Goal: Transaction & Acquisition: Book appointment/travel/reservation

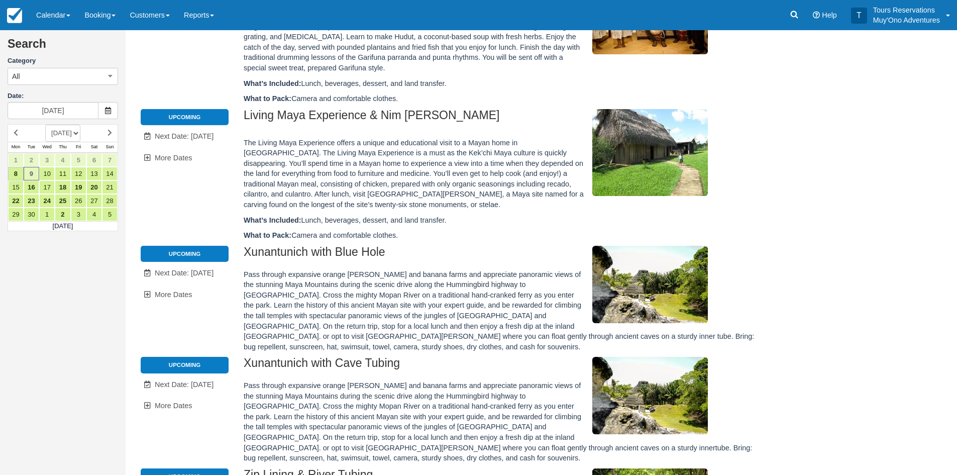
scroll to position [452, 0]
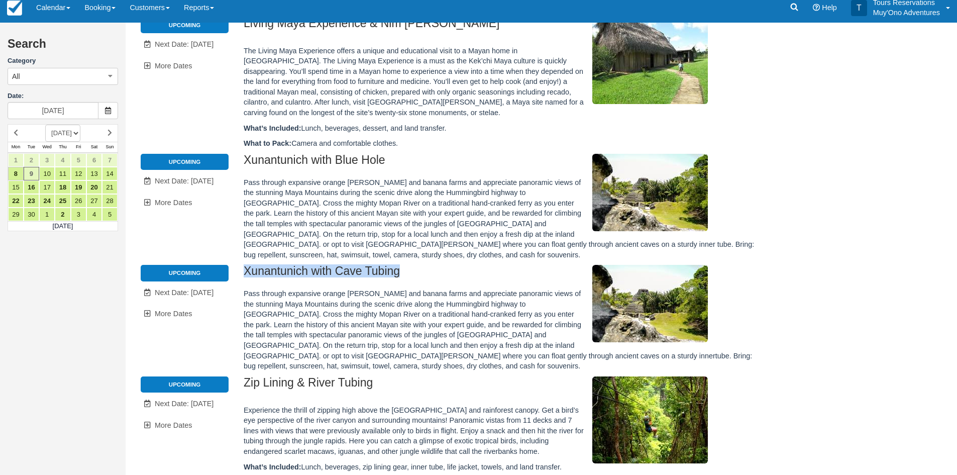
drag, startPoint x: 384, startPoint y: 264, endPoint x: 240, endPoint y: 260, distance: 144.2
click at [240, 265] on div "Xunantunich with Cave Tubing Pass through expansive orange groves and banana fa…" at bounding box center [499, 320] width 527 height 111
copy h2 "Xunantunich with Cave Tubing"
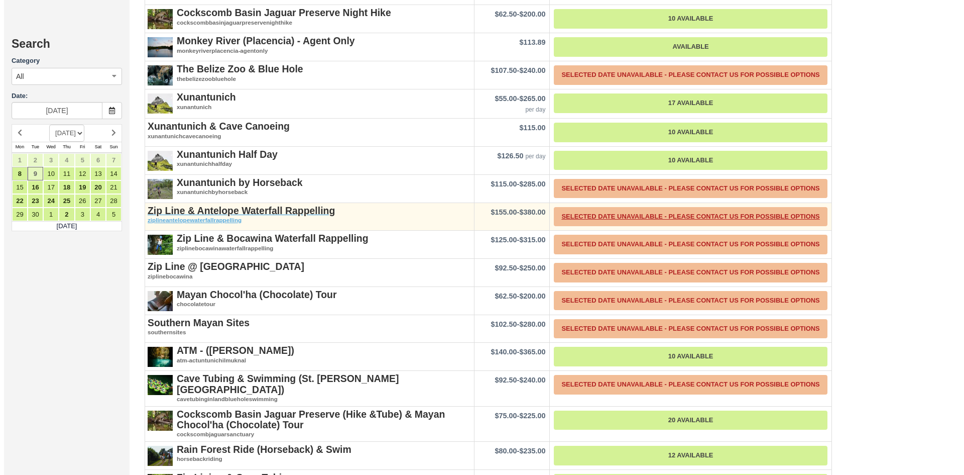
scroll to position [1758, 0]
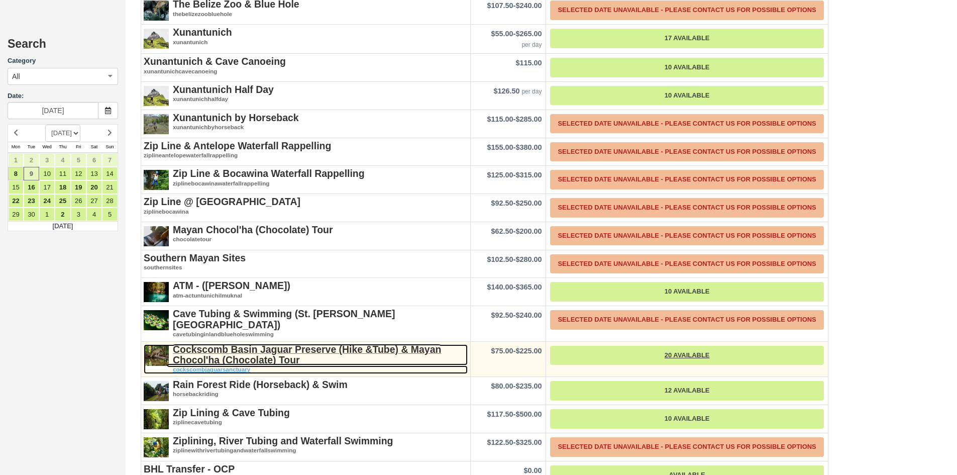
click at [301, 345] on h2 "Cockscomb Basin Jaguar Preserve (Hike &Tube) & Mayan Chocol'ha (Chocolate) Tour" at bounding box center [306, 355] width 324 height 22
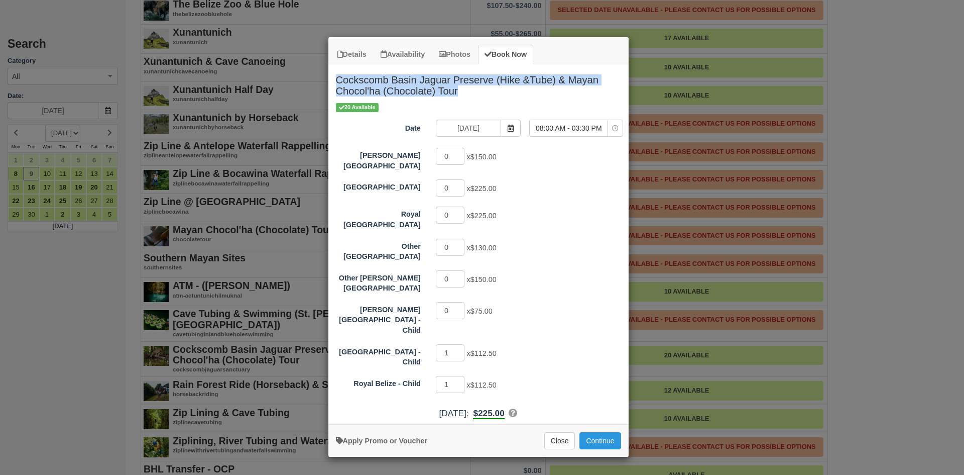
drag, startPoint x: 336, startPoint y: 80, endPoint x: 465, endPoint y: 95, distance: 130.0
click at [465, 95] on h2 "Cockscomb Basin Jaguar Preserve (Hike &Tube) & Mayan Chocol'ha (Chocolate) Tour" at bounding box center [479, 83] width 300 height 38
copy h2 "Cockscomb Basin Jaguar Preserve (Hike &Tube) & Mayan Chocol'ha (Chocolate) Tour"
type input "1"
click at [459, 152] on input "1" at bounding box center [450, 156] width 29 height 17
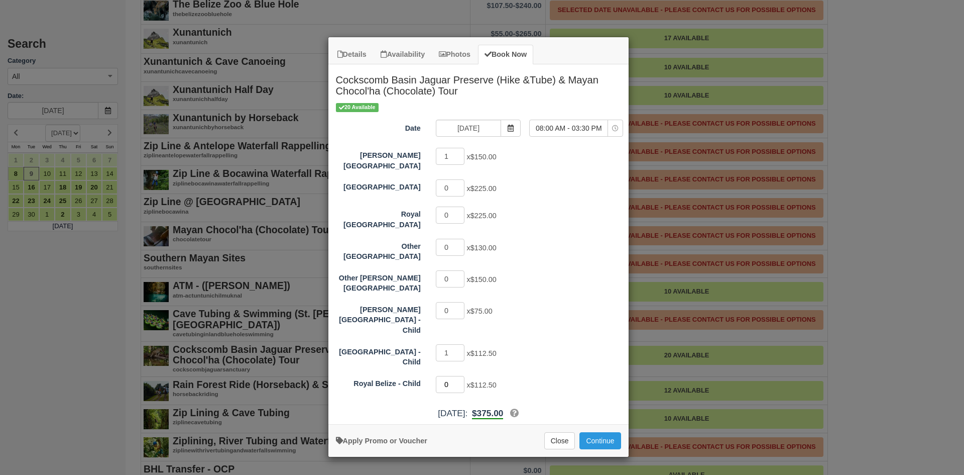
type input "0"
click at [462, 376] on input "0" at bounding box center [450, 384] width 29 height 17
type input "0"
click at [462, 344] on input "0" at bounding box center [450, 352] width 29 height 17
click at [604, 432] on button "Continue" at bounding box center [600, 440] width 41 height 17
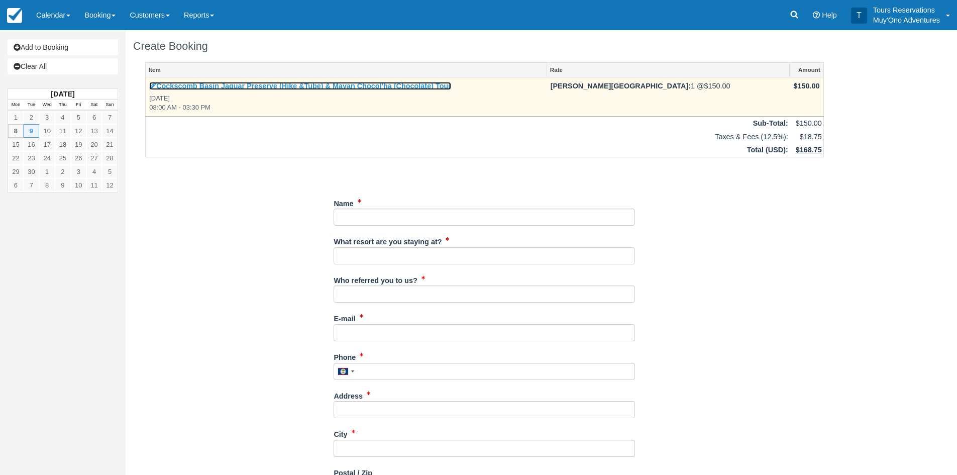
click at [240, 86] on link "Cockscomb Basin Jaguar Preserve (Hike &Tube) & Mayan Chocol'ha (Chocolate) Tour" at bounding box center [300, 86] width 302 height 8
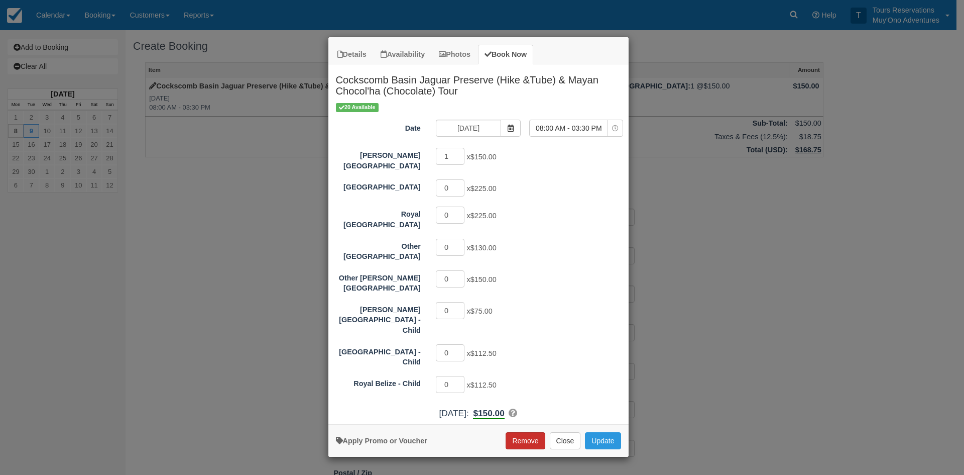
click at [521, 432] on button "Remove" at bounding box center [525, 440] width 39 height 17
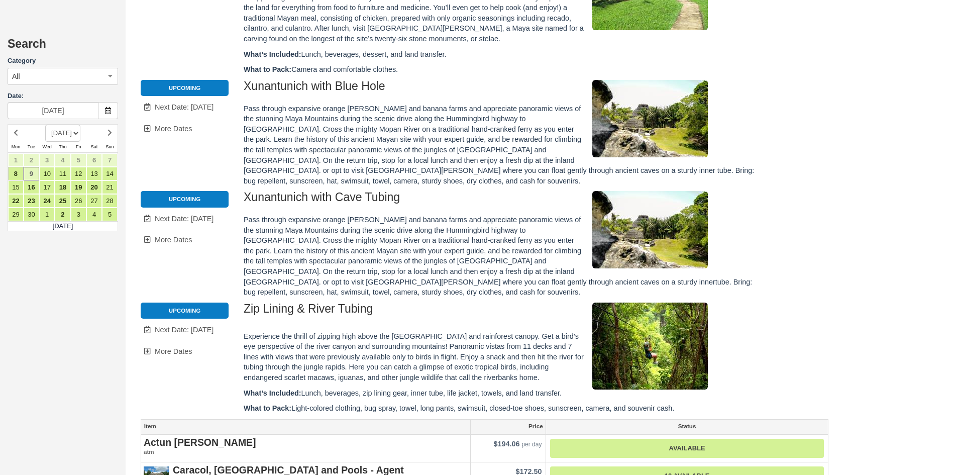
scroll to position [553, 0]
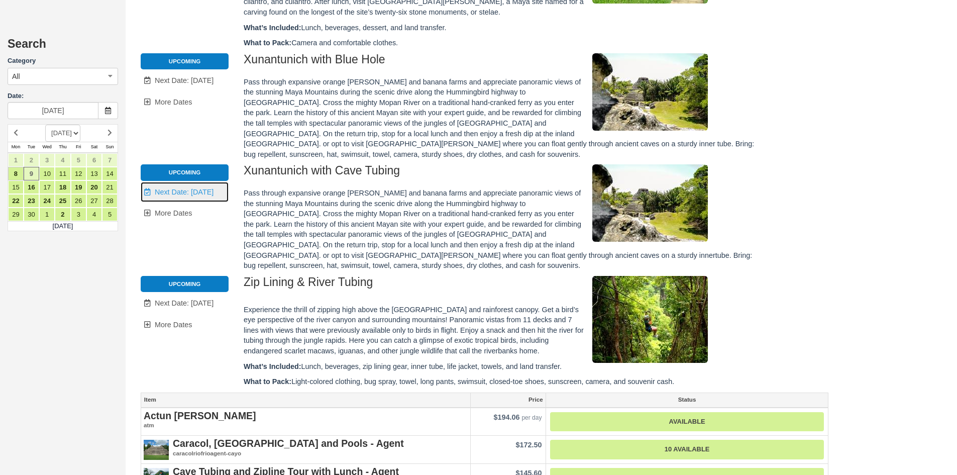
click at [180, 182] on link "Unavailable. Next Date: Sep 10" at bounding box center [185, 192] width 88 height 21
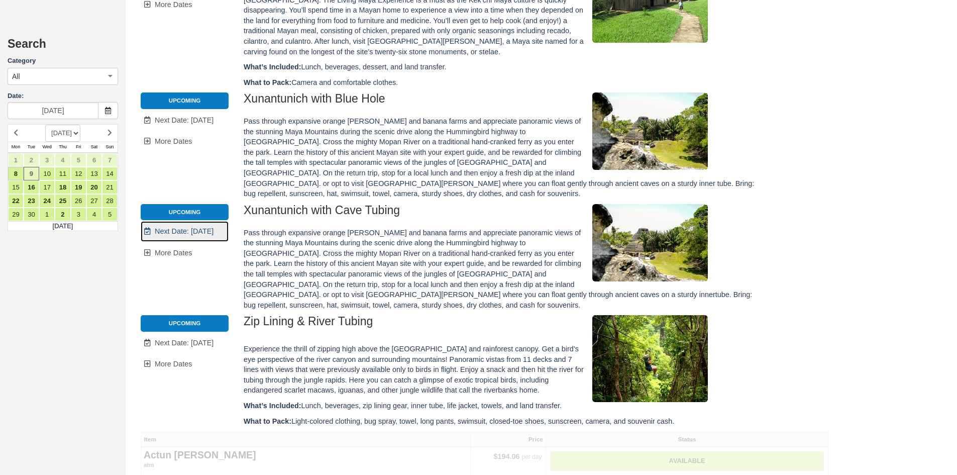
scroll to position [0, 0]
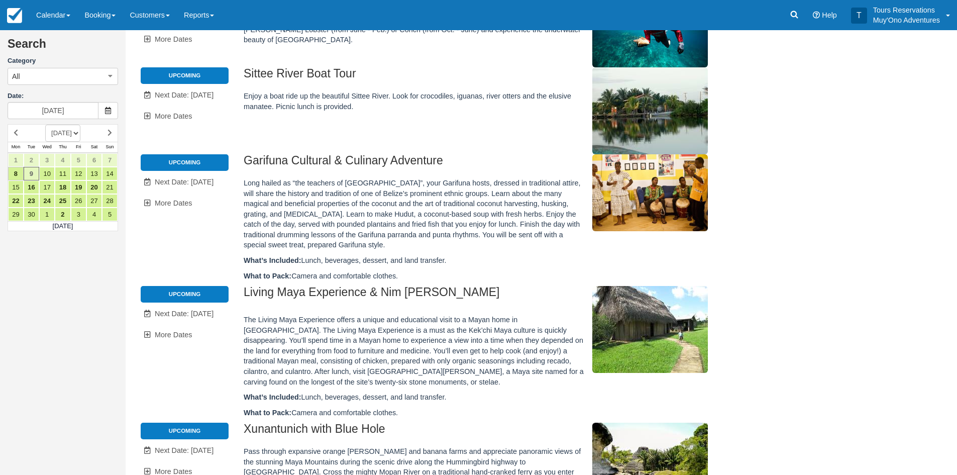
type input "09/10/25"
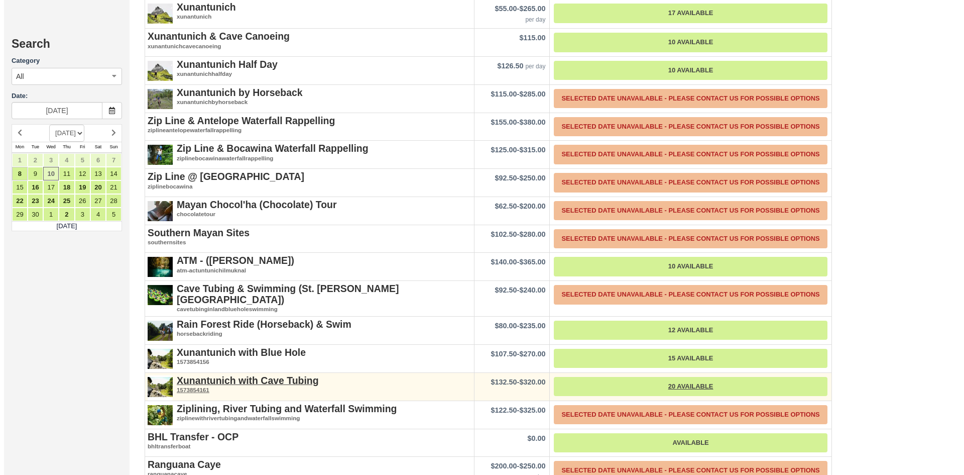
scroll to position [1959, 0]
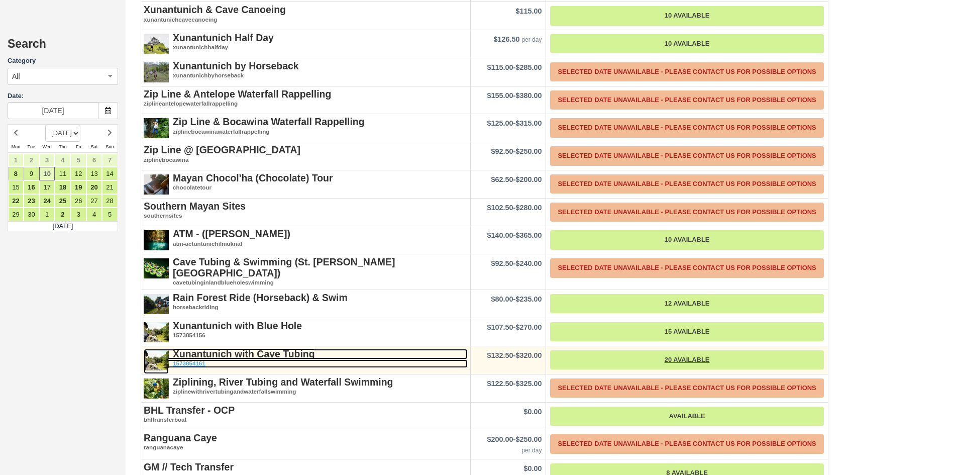
click at [286, 360] on em "1573854161" at bounding box center [306, 363] width 324 height 9
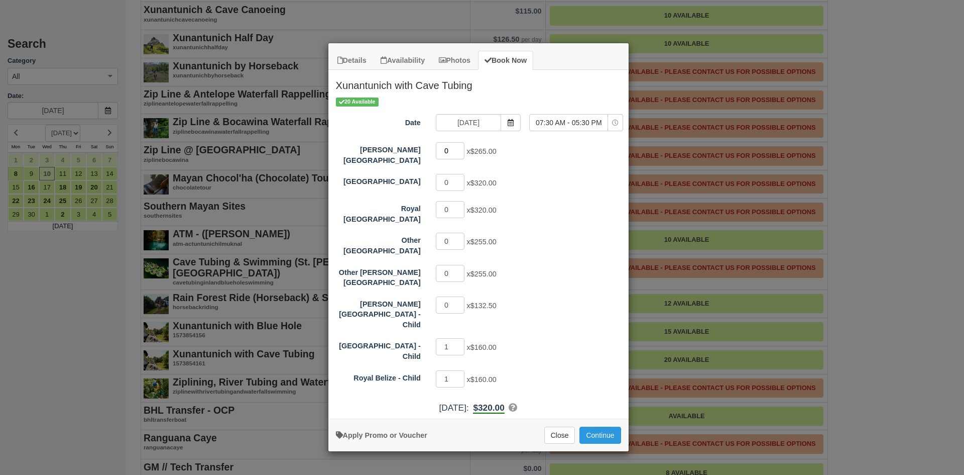
click at [461, 146] on input "0" at bounding box center [450, 150] width 29 height 17
type input "1"
click at [462, 148] on input "1" at bounding box center [450, 150] width 29 height 17
type input "0"
click at [461, 338] on input "0" at bounding box center [450, 346] width 29 height 17
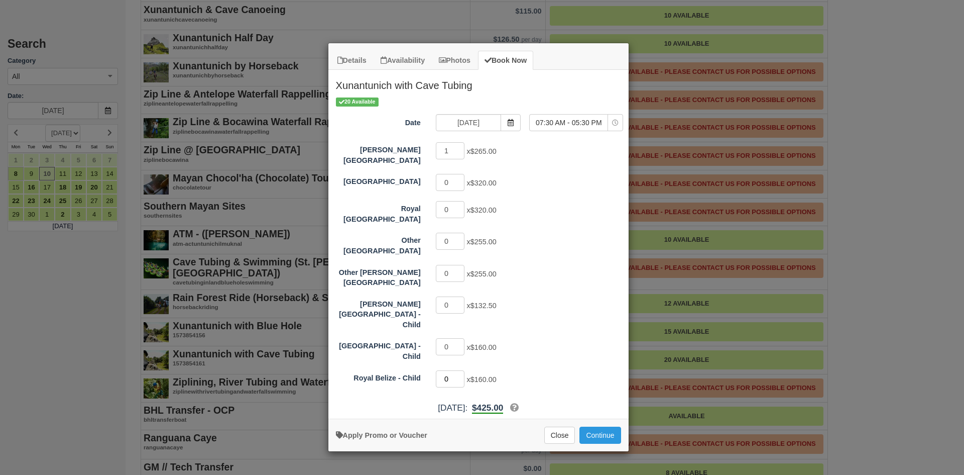
type input "0"
click at [461, 370] on input "0" at bounding box center [450, 378] width 29 height 17
click at [605, 426] on button "Continue" at bounding box center [600, 434] width 41 height 17
